Goal: Task Accomplishment & Management: Manage account settings

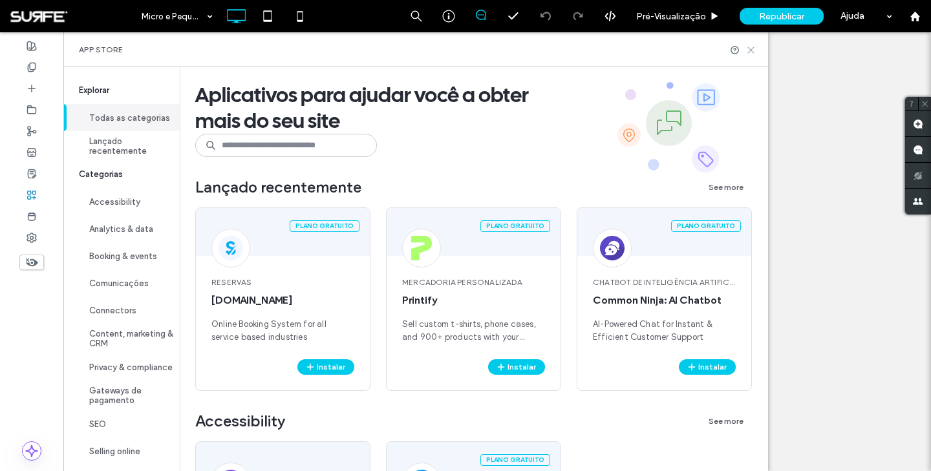
click at [749, 47] on icon at bounding box center [751, 50] width 10 height 10
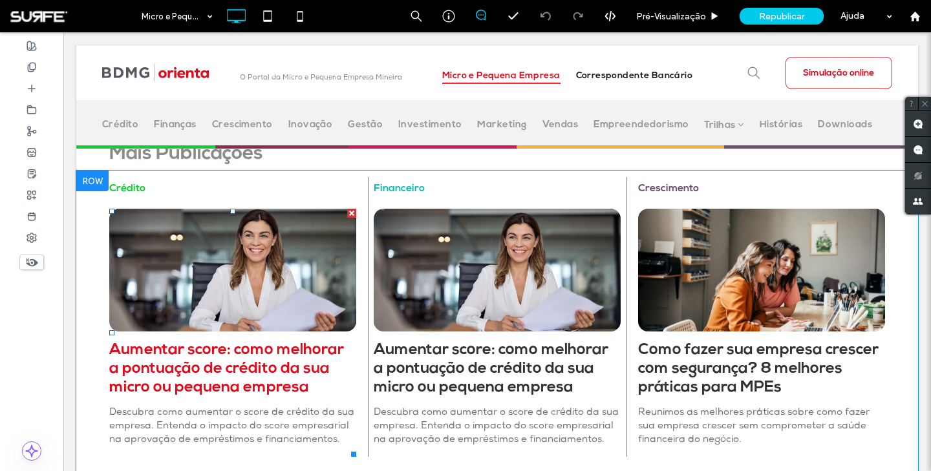
scroll to position [382, 0]
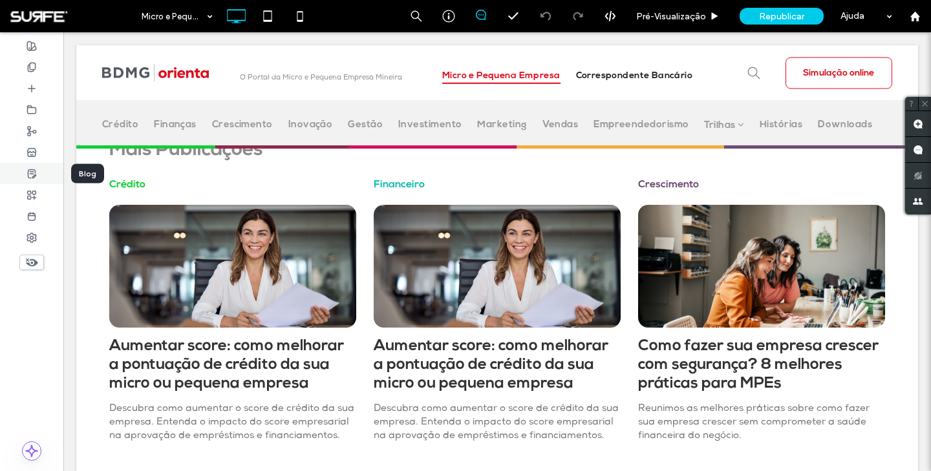
click at [34, 173] on icon at bounding box center [32, 174] width 10 height 10
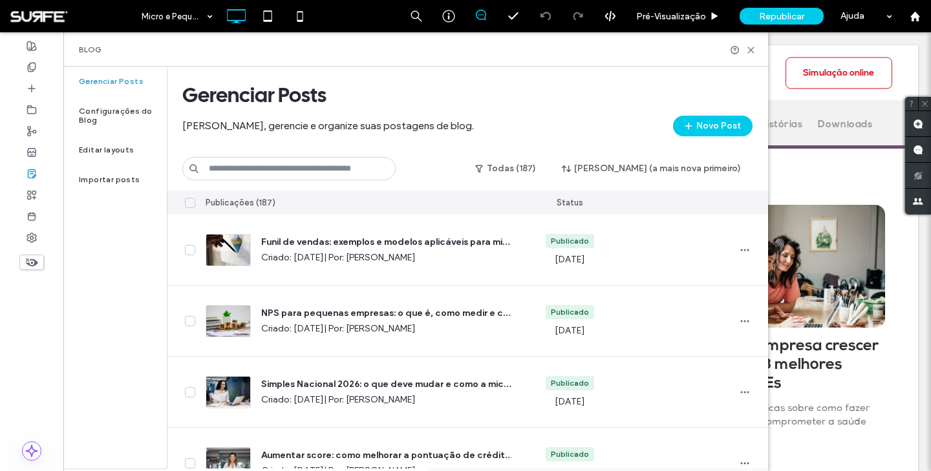
click at [310, 169] on input at bounding box center [288, 168] width 213 height 23
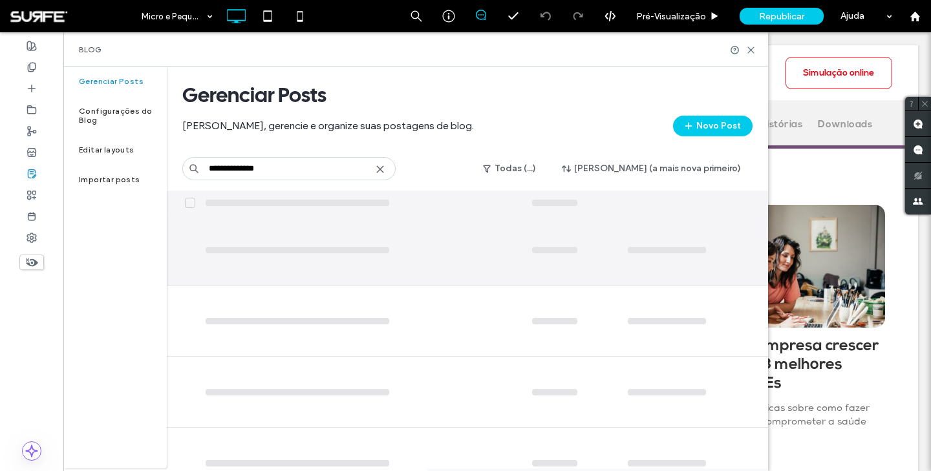
type input "**********"
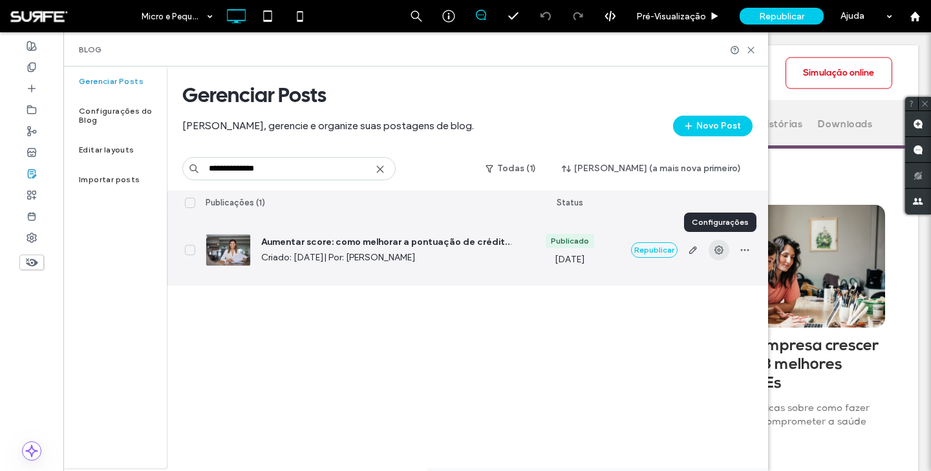
click at [718, 251] on use "button" at bounding box center [718, 250] width 9 height 9
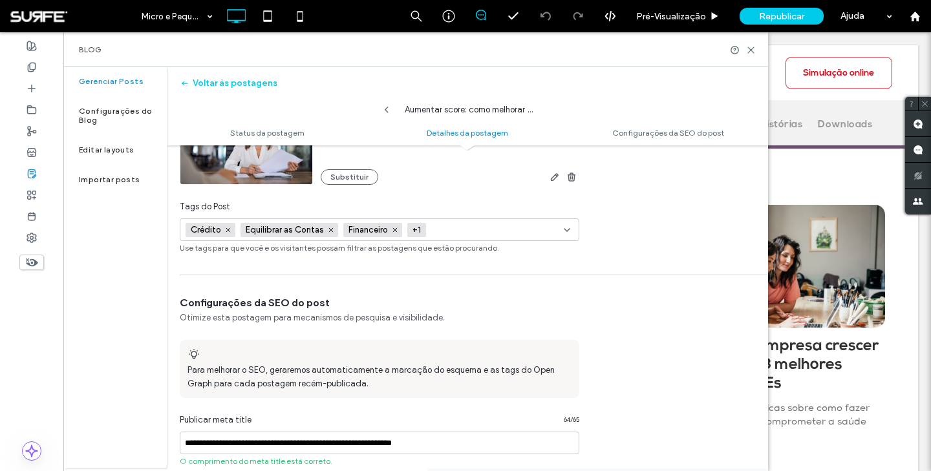
scroll to position [491, 0]
click at [467, 232] on input at bounding box center [475, 231] width 89 height 10
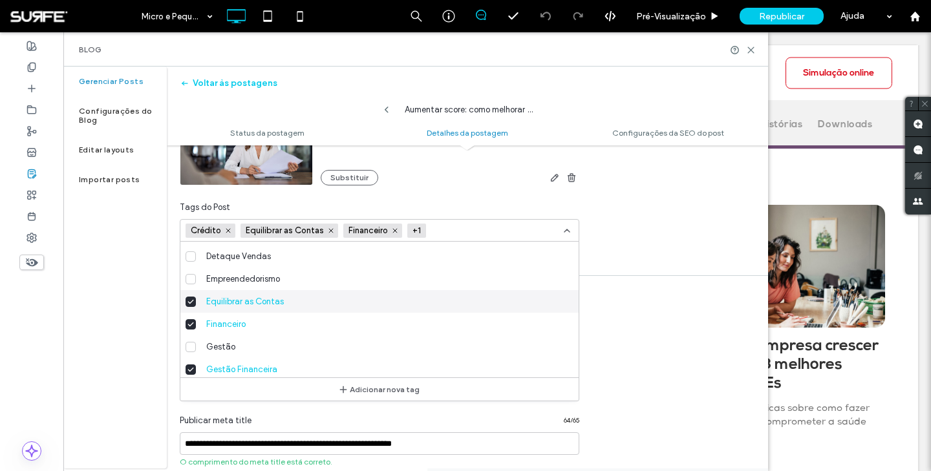
scroll to position [210, 0]
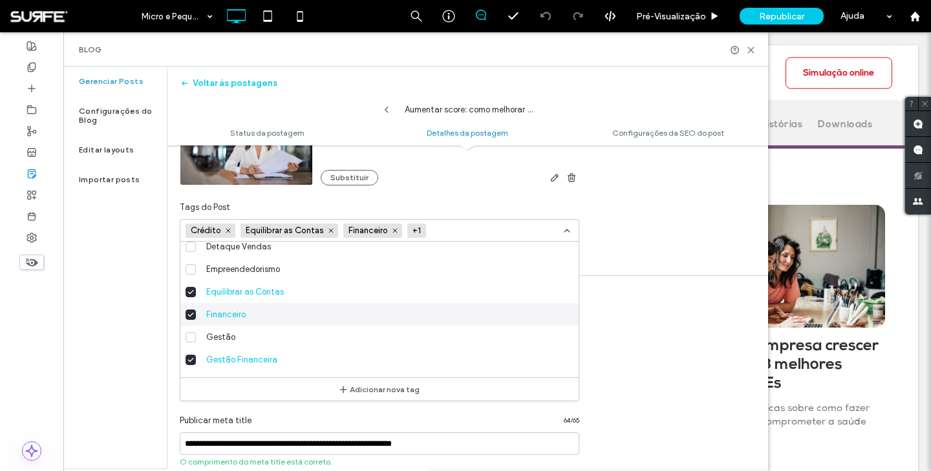
click at [190, 314] on icon at bounding box center [191, 314] width 6 height 5
type input "**********"
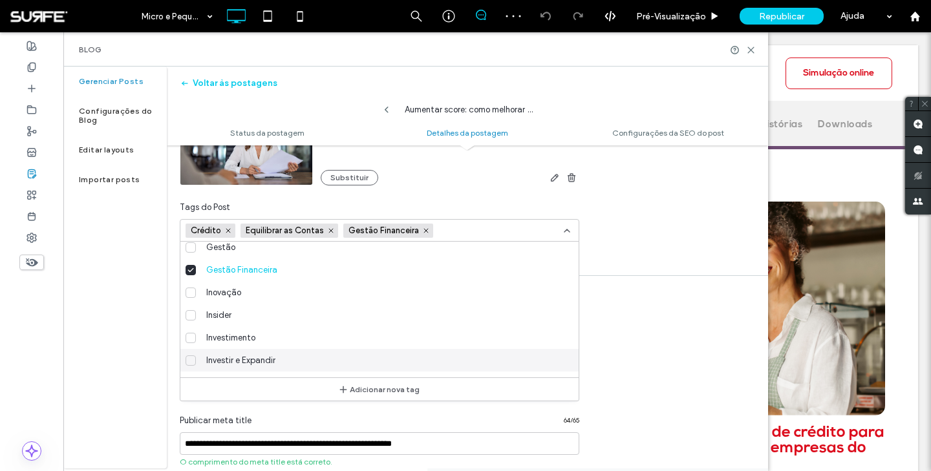
scroll to position [0, 0]
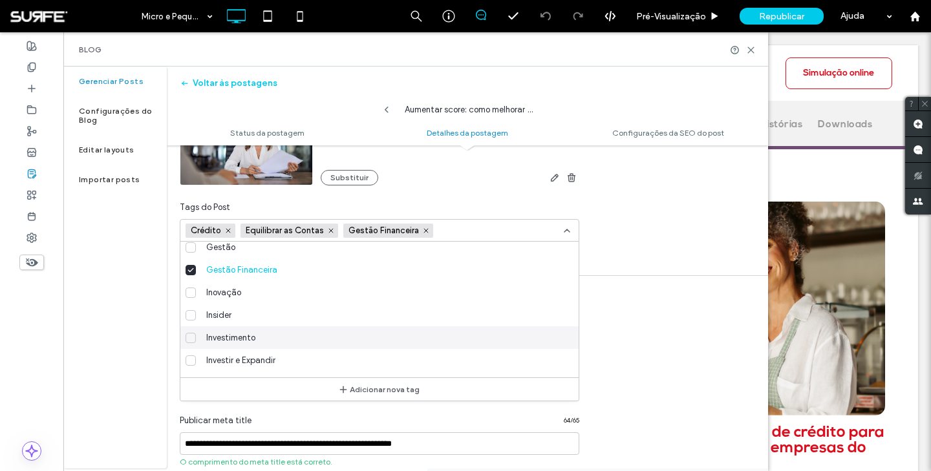
click at [97, 372] on div "Gerenciar Posts Configurações do Blog Editar layouts Importar posts" at bounding box center [114, 268] width 103 height 402
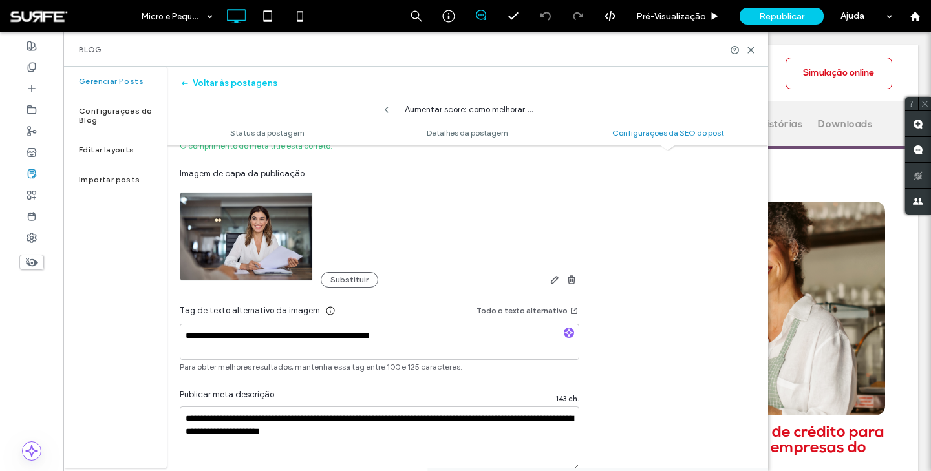
scroll to position [905, 0]
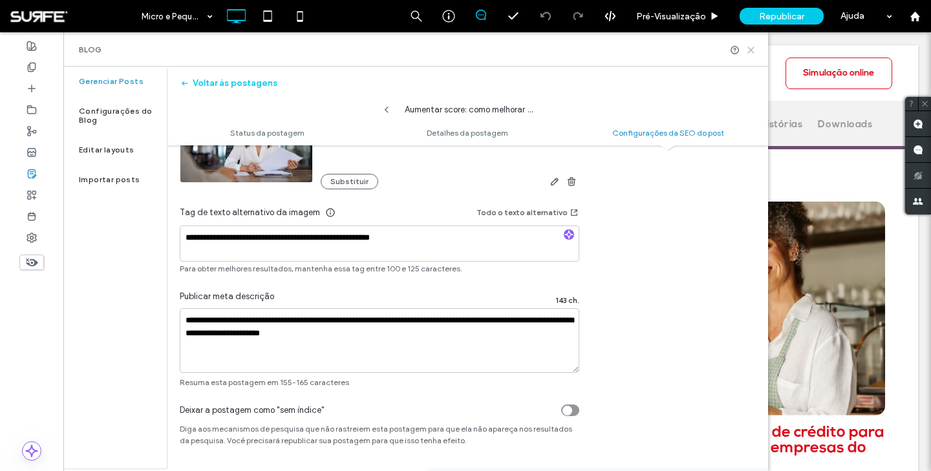
click at [751, 50] on use at bounding box center [751, 50] width 6 height 6
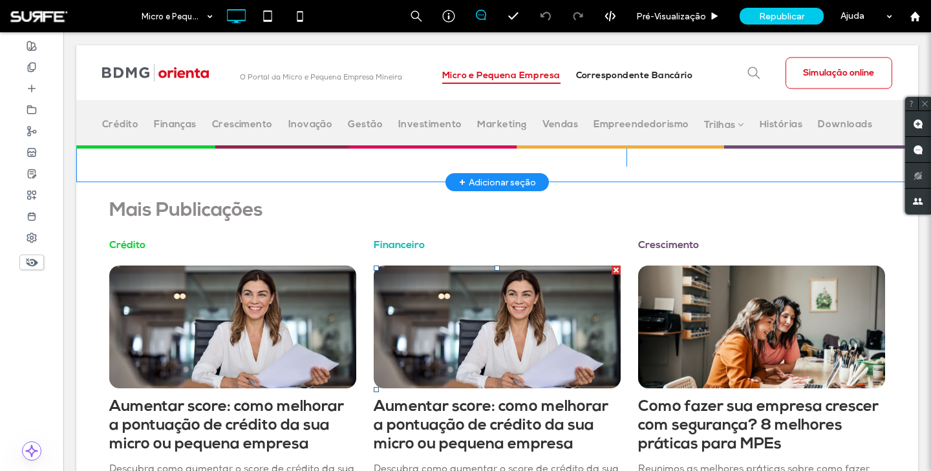
scroll to position [440, 0]
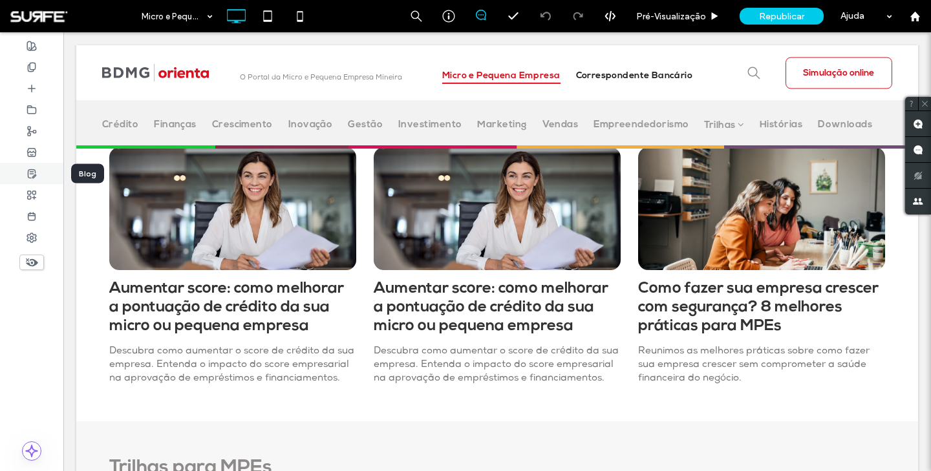
click at [36, 173] on icon at bounding box center [32, 174] width 10 height 10
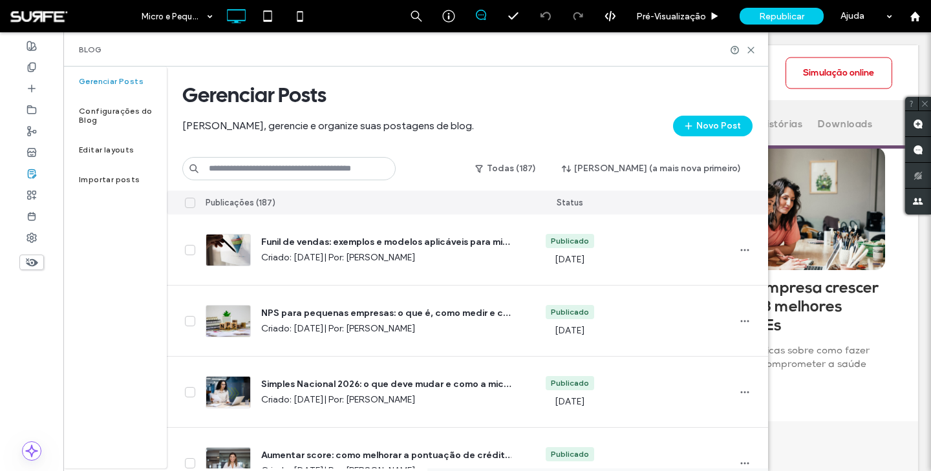
click at [330, 173] on input at bounding box center [288, 168] width 213 height 23
type input "********"
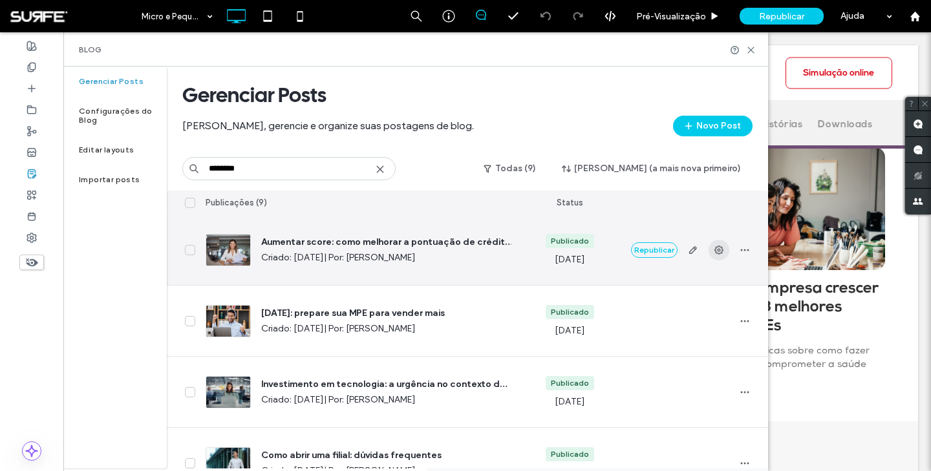
click at [717, 255] on span "button" at bounding box center [719, 250] width 21 height 21
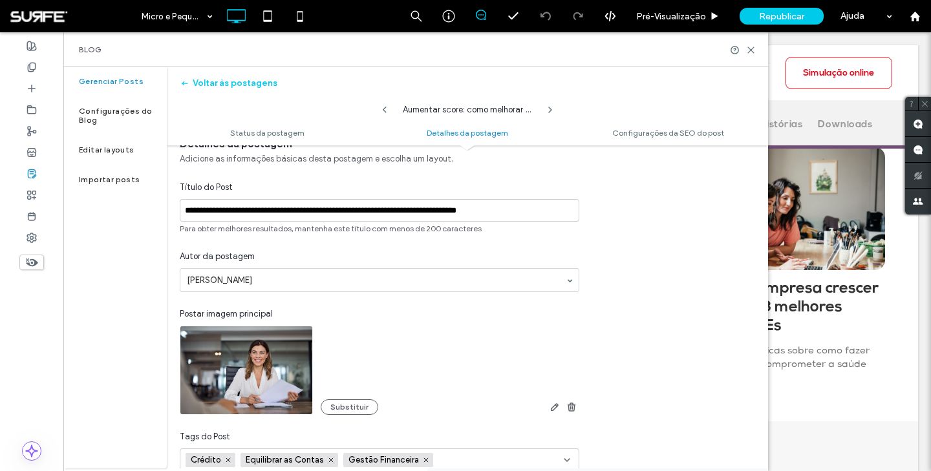
scroll to position [467, 0]
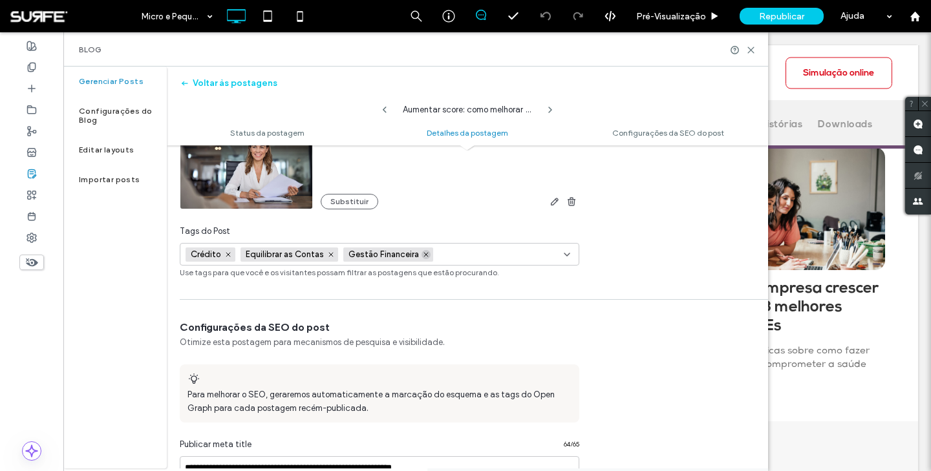
click at [425, 255] on icon at bounding box center [426, 255] width 6 height 6
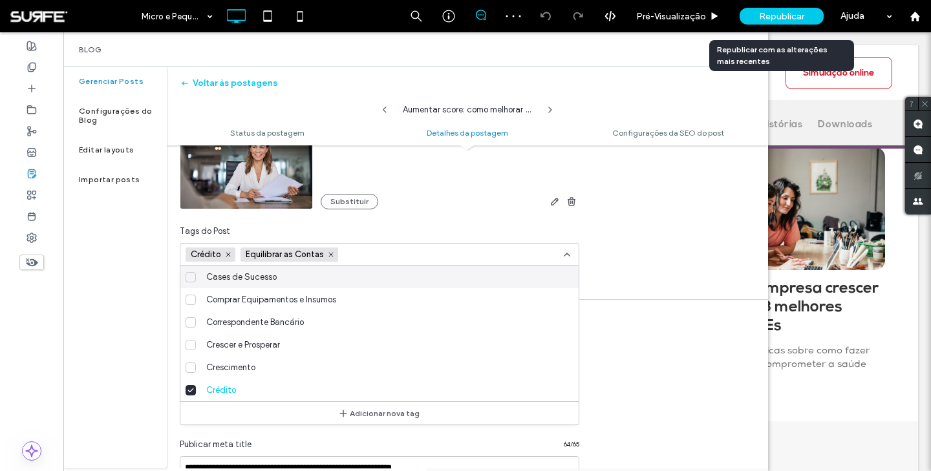
click at [784, 16] on span "Republicar" at bounding box center [781, 16] width 45 height 11
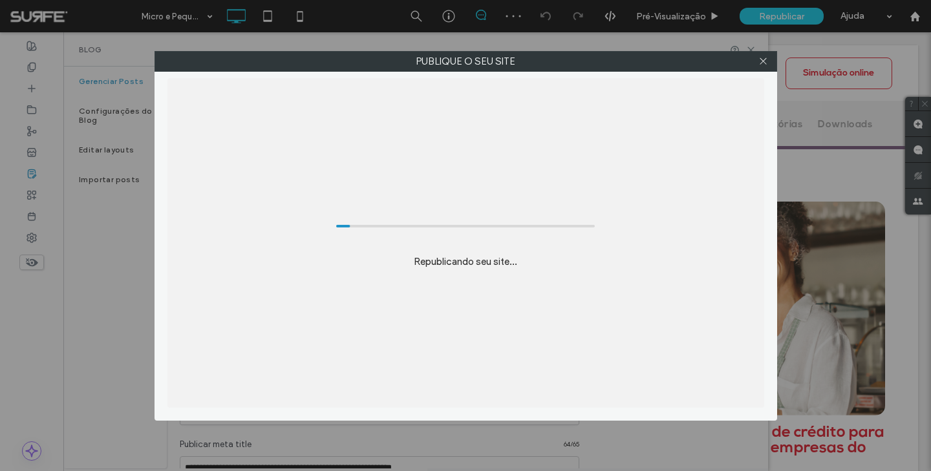
scroll to position [0, 0]
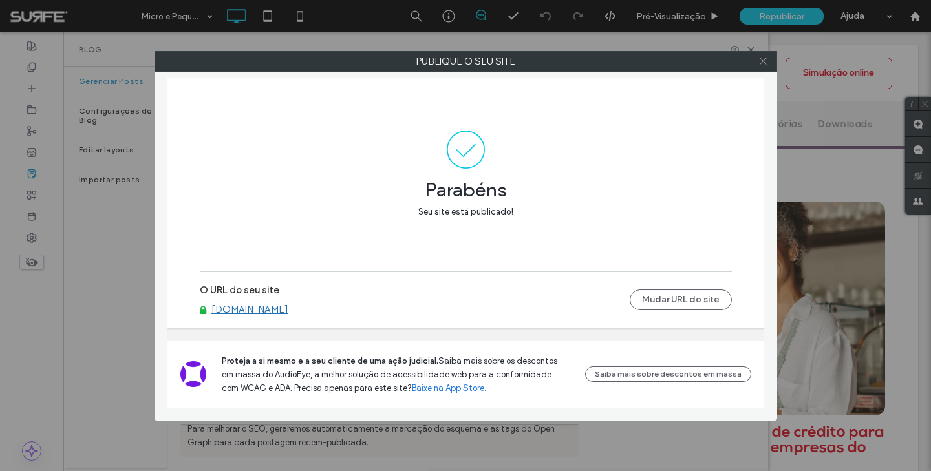
click at [764, 62] on icon at bounding box center [763, 61] width 10 height 10
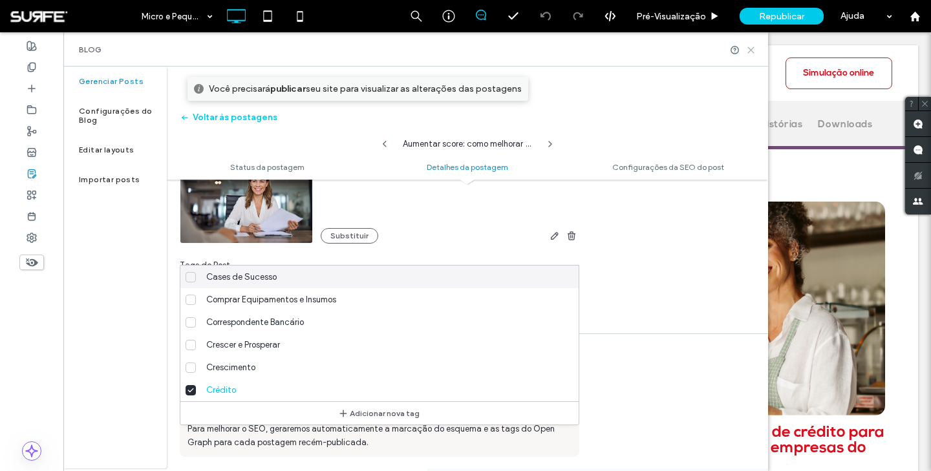
click at [753, 46] on icon at bounding box center [751, 50] width 10 height 10
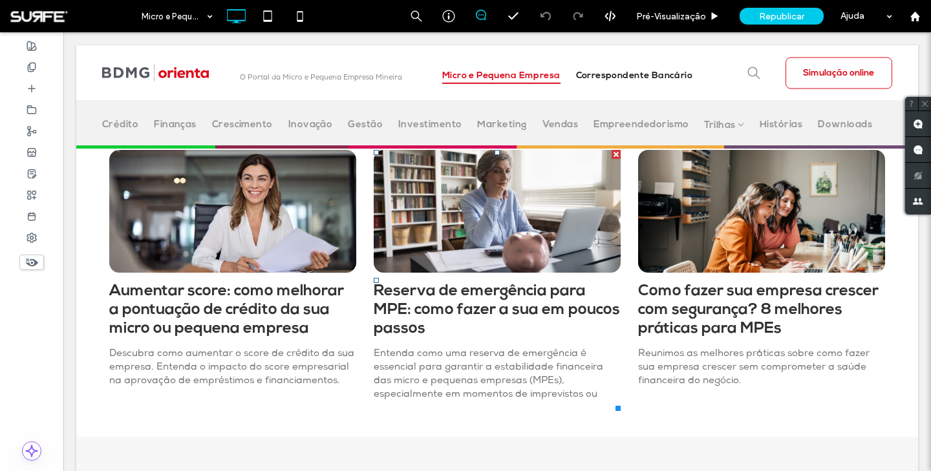
scroll to position [483, 0]
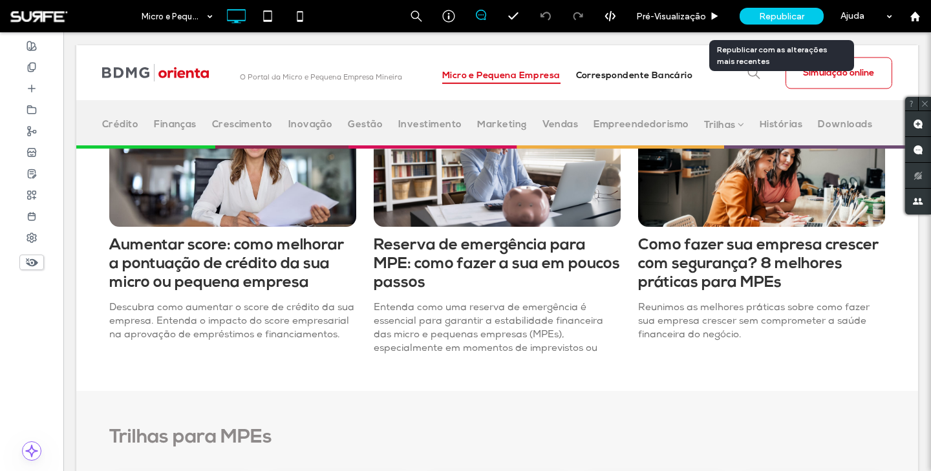
click at [782, 22] on div "Republicar" at bounding box center [782, 16] width 84 height 17
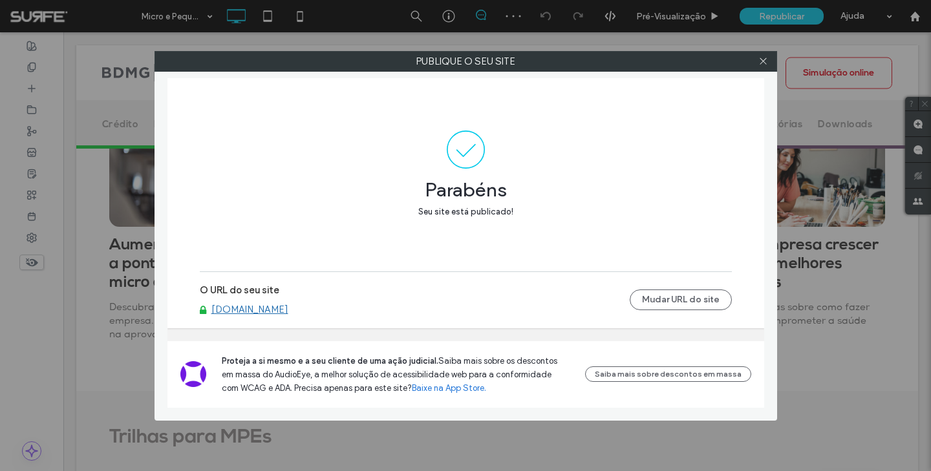
click at [288, 311] on link "[DOMAIN_NAME]" at bounding box center [249, 310] width 77 height 12
click at [762, 61] on use at bounding box center [763, 61] width 6 height 6
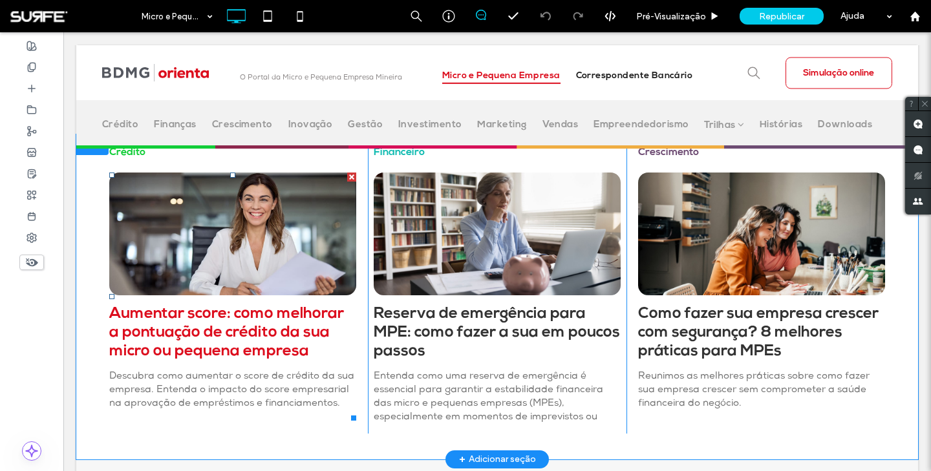
scroll to position [237, 0]
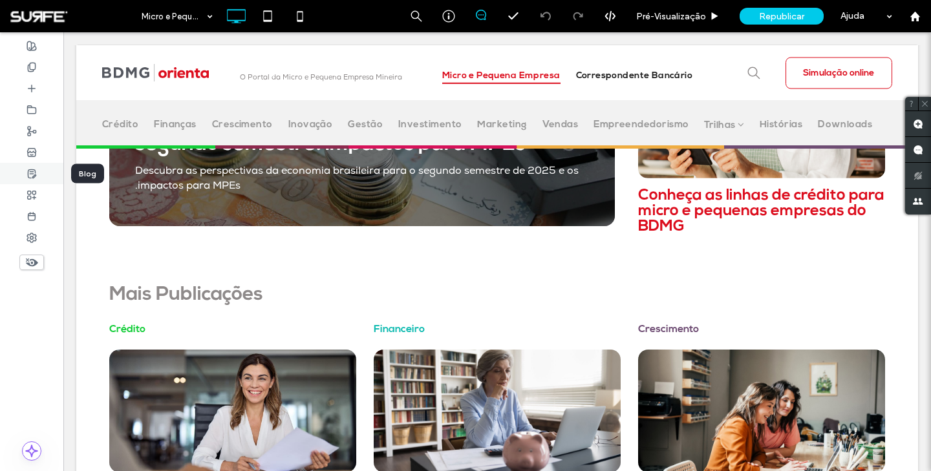
drag, startPoint x: 32, startPoint y: 171, endPoint x: 265, endPoint y: 122, distance: 237.8
click at [32, 171] on icon at bounding box center [32, 174] width 10 height 10
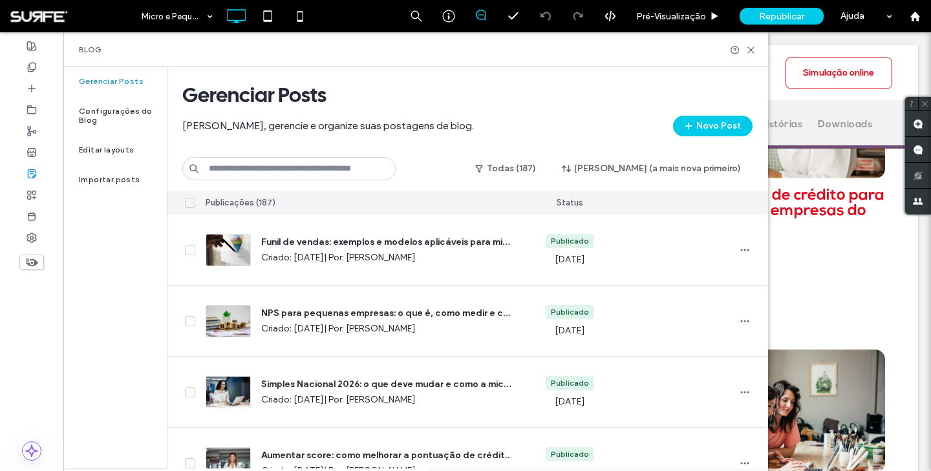
click at [325, 168] on input at bounding box center [288, 168] width 213 height 23
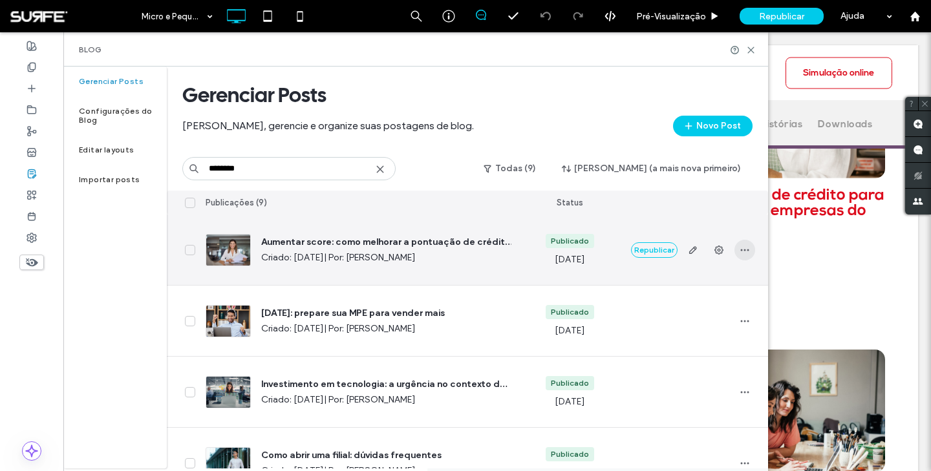
type input "********"
click at [745, 250] on use "button" at bounding box center [744, 250] width 8 height 2
click at [658, 246] on button "Republicar" at bounding box center [654, 250] width 47 height 16
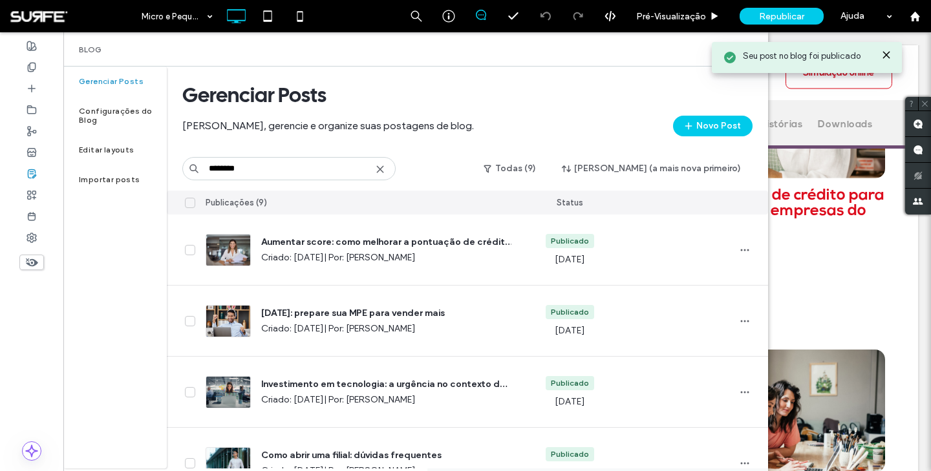
click at [887, 56] on use at bounding box center [886, 55] width 6 height 6
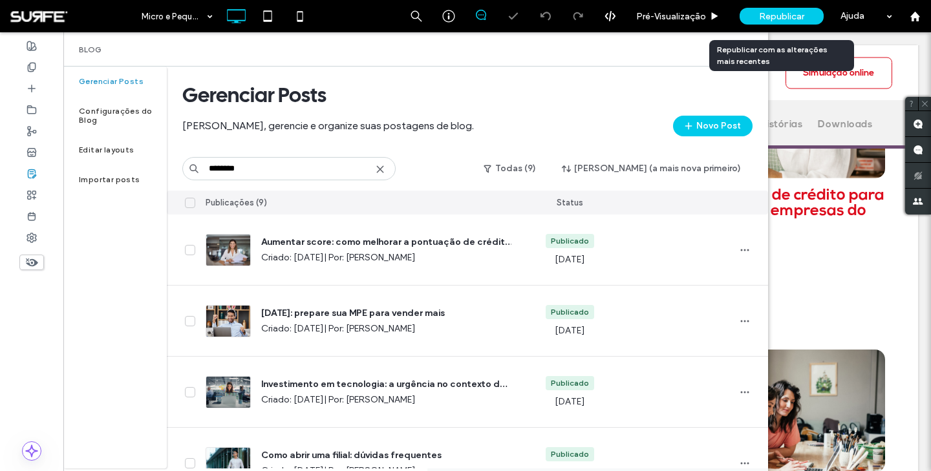
click at [802, 14] on span "Republicar" at bounding box center [781, 16] width 45 height 11
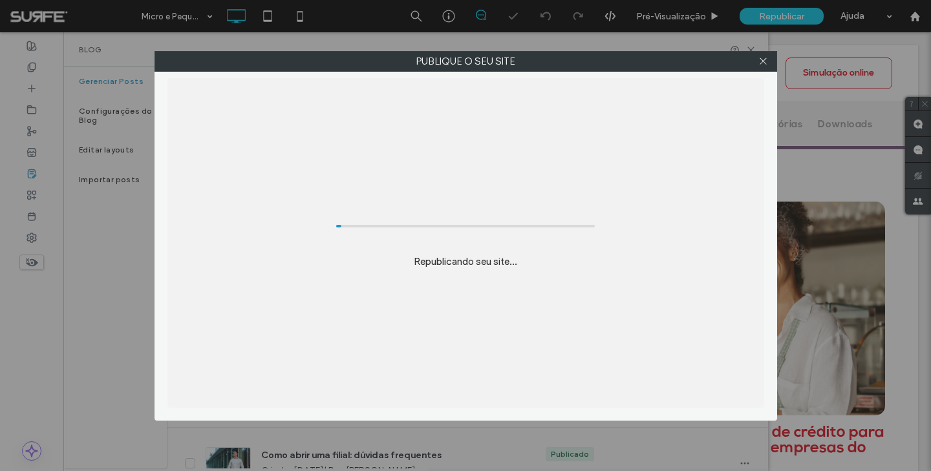
scroll to position [0, 0]
